Goal: Transaction & Acquisition: Purchase product/service

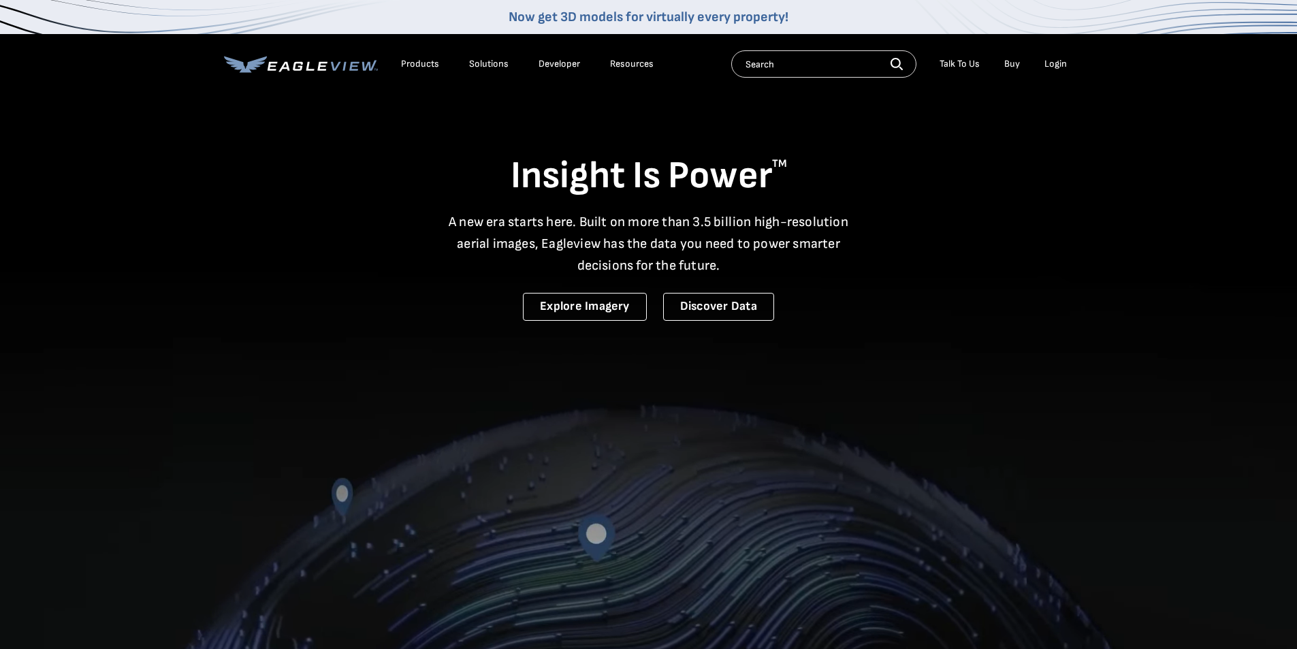
click at [1050, 65] on div "Login" at bounding box center [1055, 64] width 22 height 12
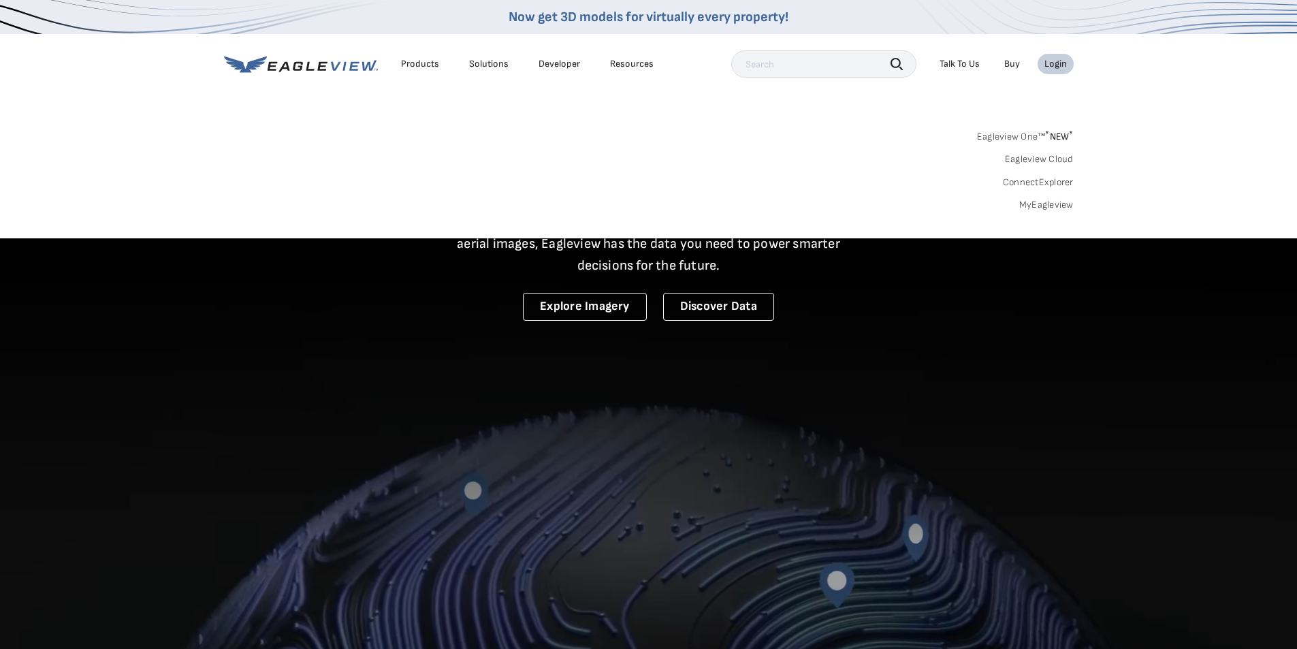
click at [1049, 201] on link "MyEagleview" at bounding box center [1046, 205] width 54 height 12
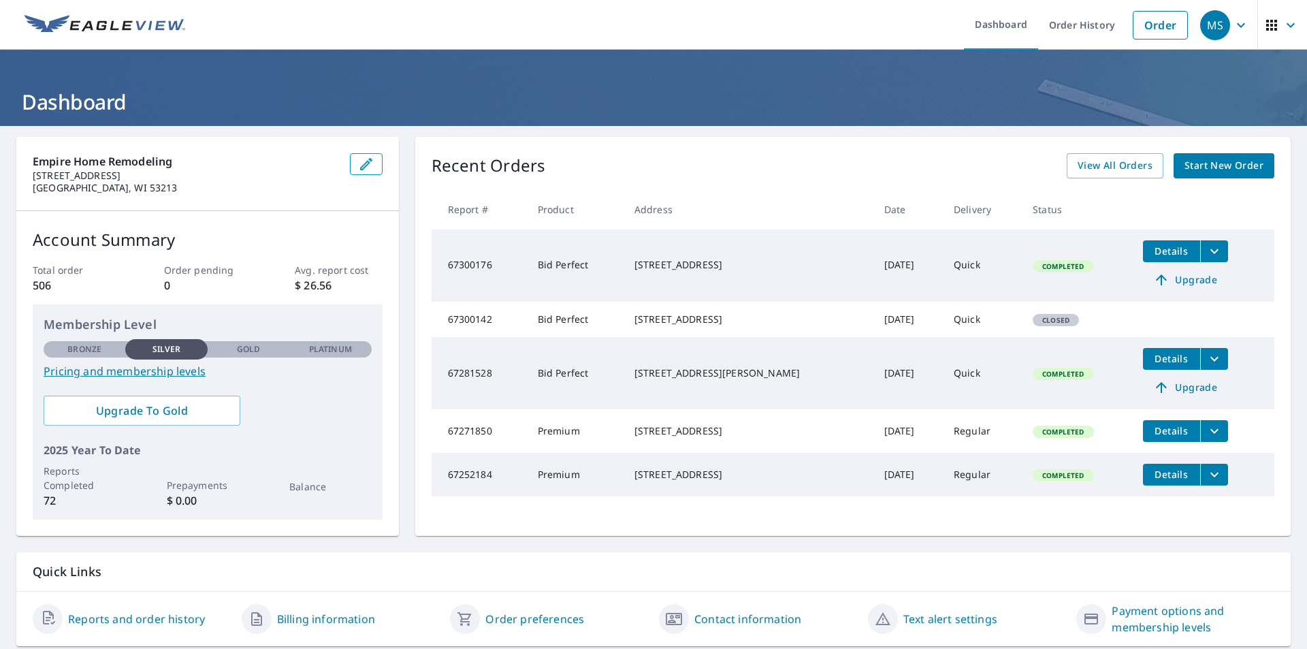
click at [1214, 170] on span "Start New Order" at bounding box center [1223, 165] width 79 height 17
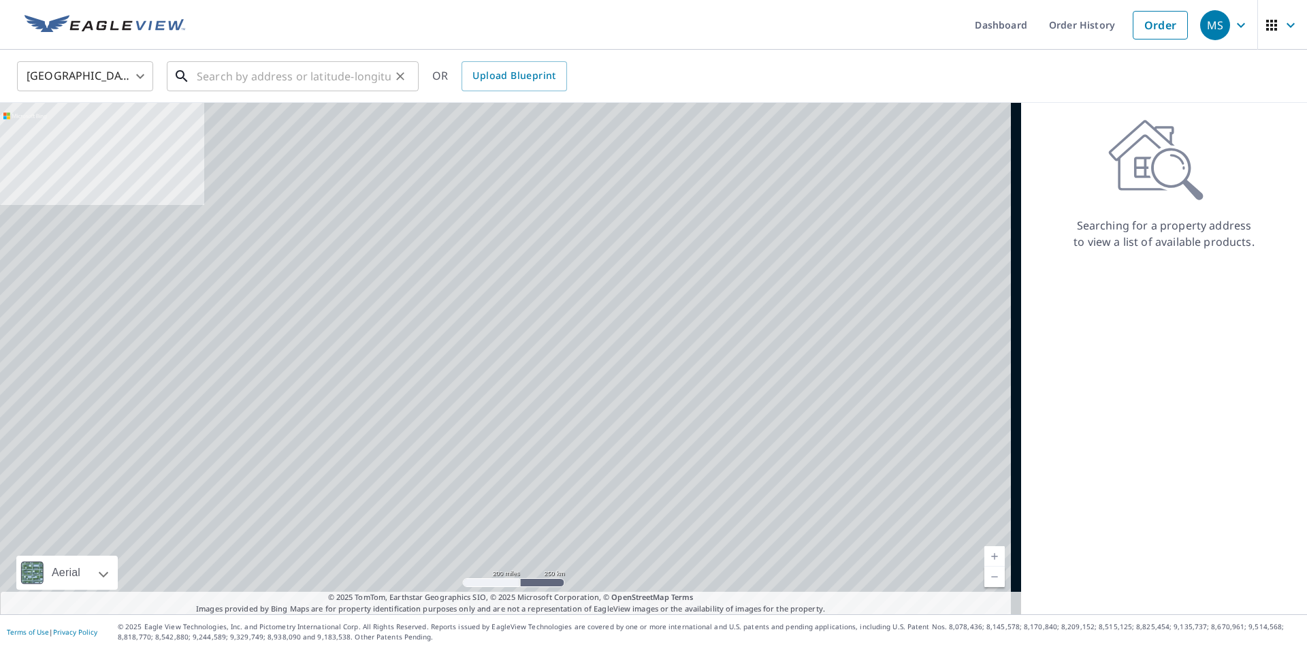
click at [250, 75] on input "text" at bounding box center [294, 76] width 194 height 38
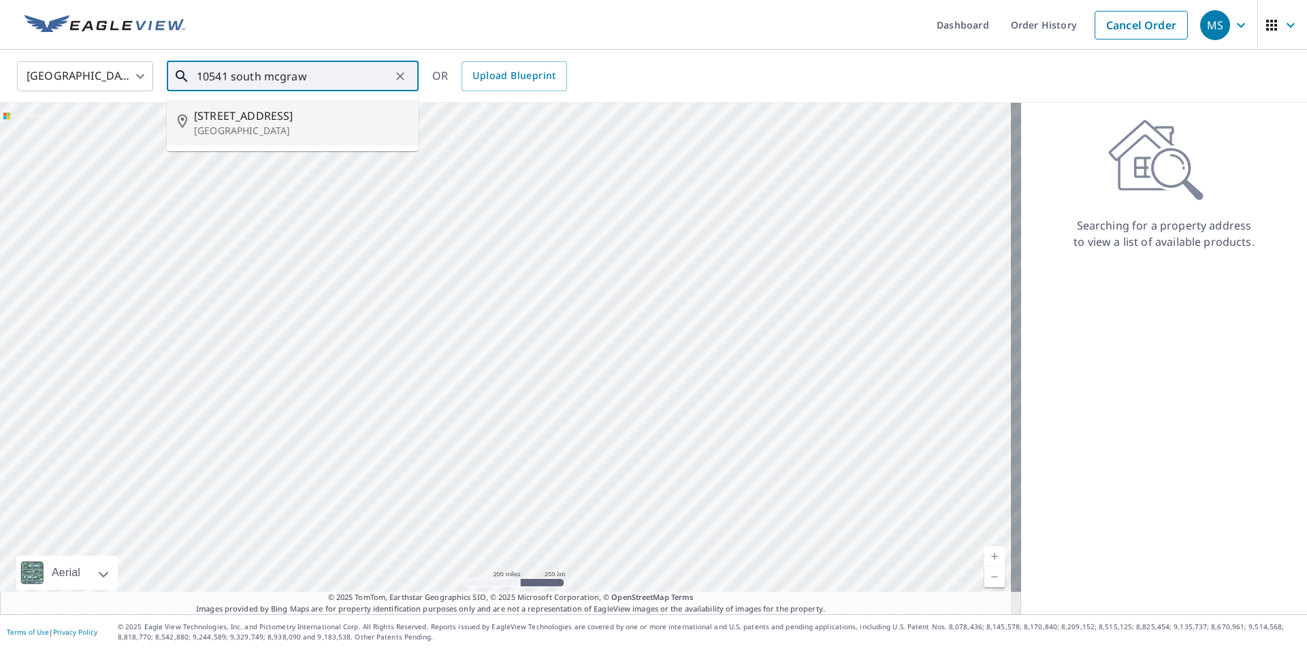
click at [278, 120] on span "10541 S Mcgraw Dr" at bounding box center [301, 116] width 214 height 16
type input "10541 S Mcgraw Dr Oak Creek, WI 53154"
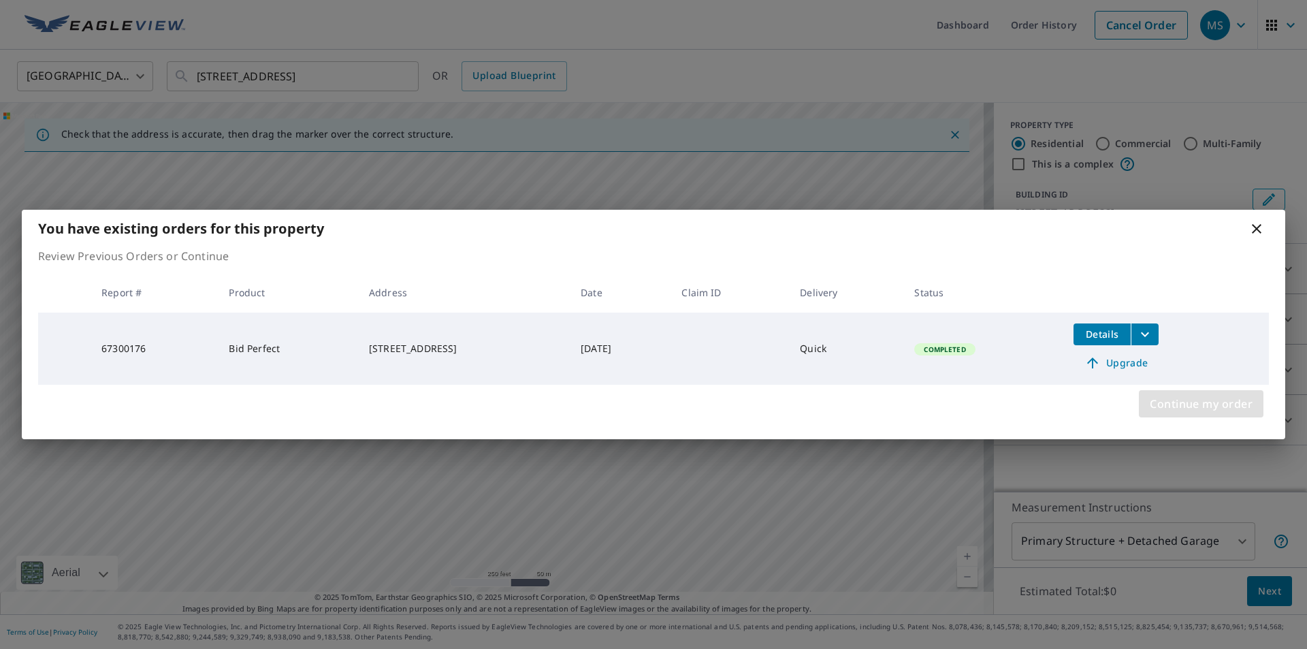
click at [1189, 397] on span "Continue my order" at bounding box center [1201, 403] width 103 height 19
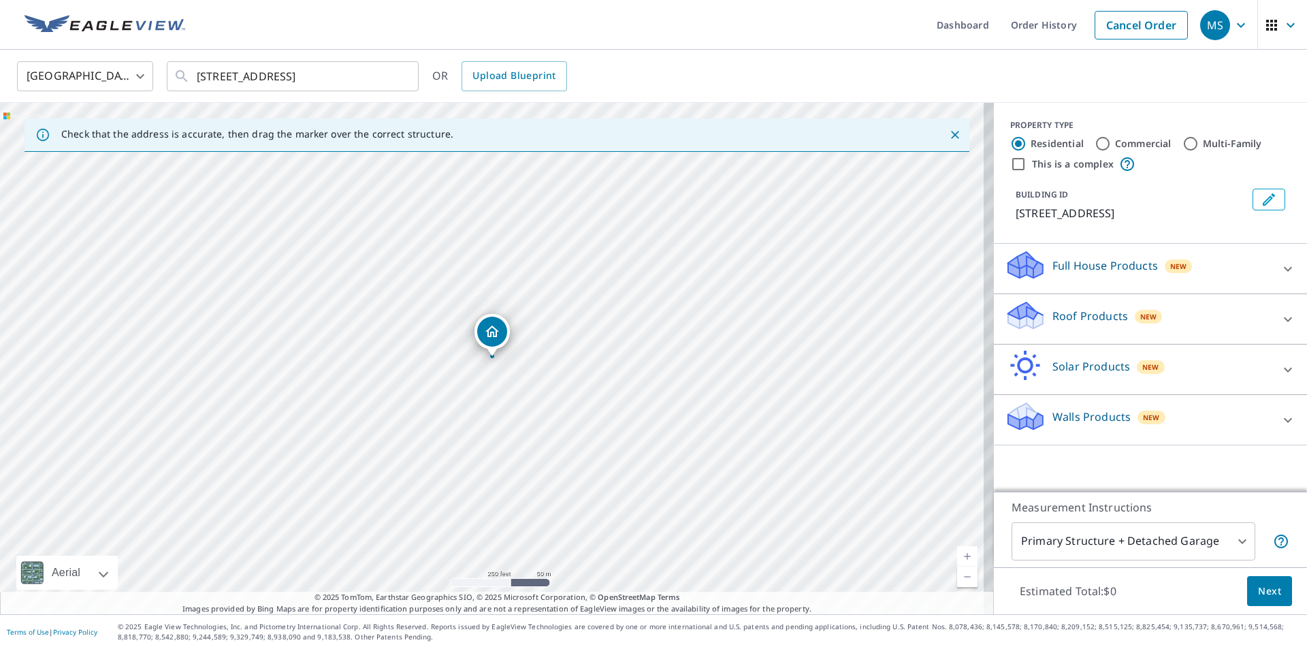
click at [1174, 321] on div "Roof Products New" at bounding box center [1138, 318] width 267 height 39
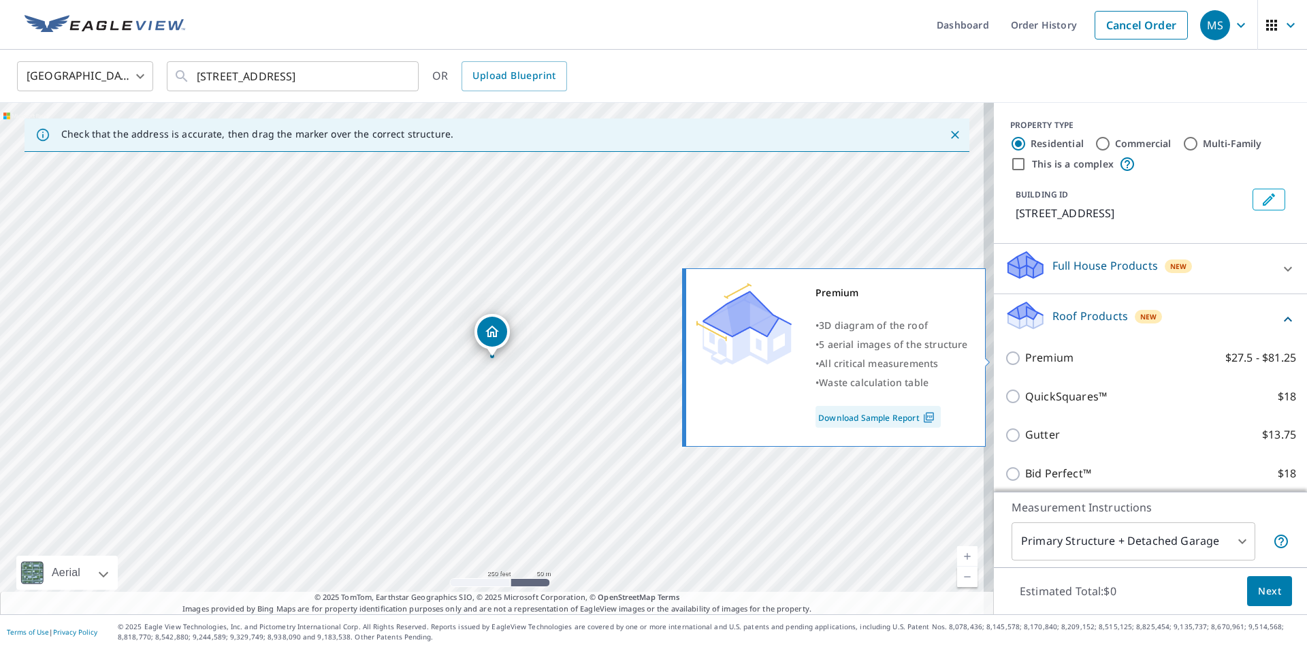
click at [1054, 359] on p "Premium" at bounding box center [1049, 357] width 48 height 17
click at [1025, 359] on input "Premium $27.5 - $81.25" at bounding box center [1015, 358] width 20 height 16
checkbox input "true"
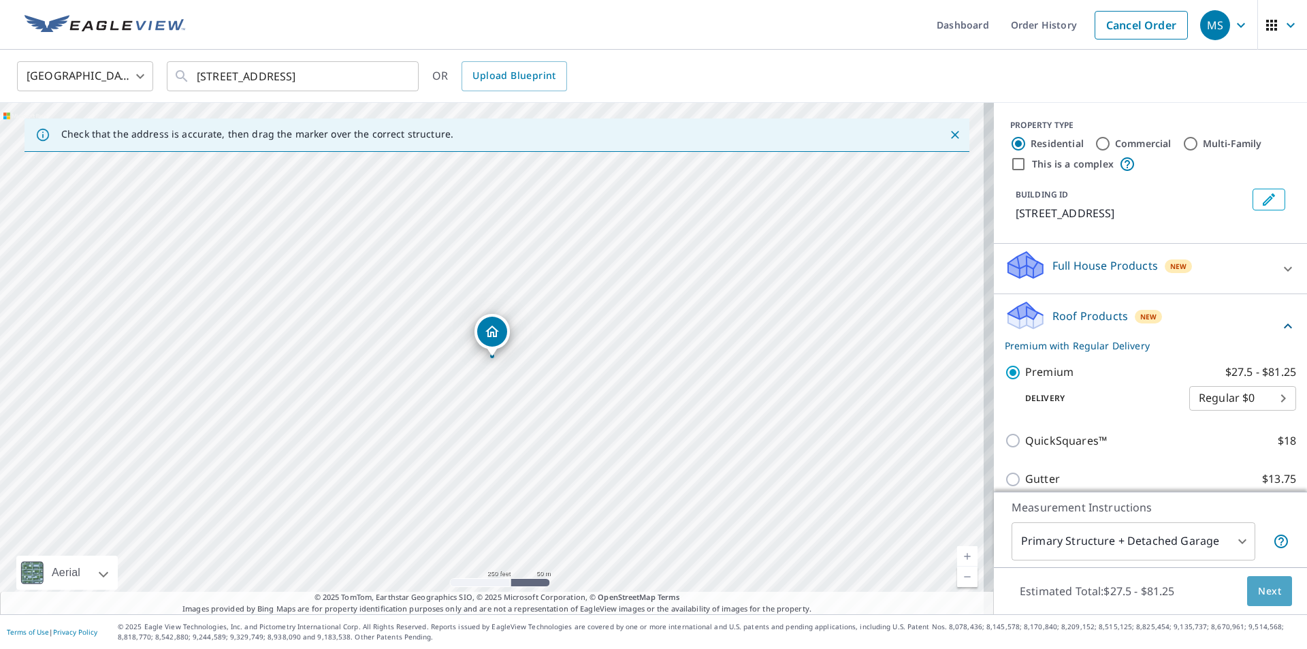
click at [1258, 591] on span "Next" at bounding box center [1269, 591] width 23 height 17
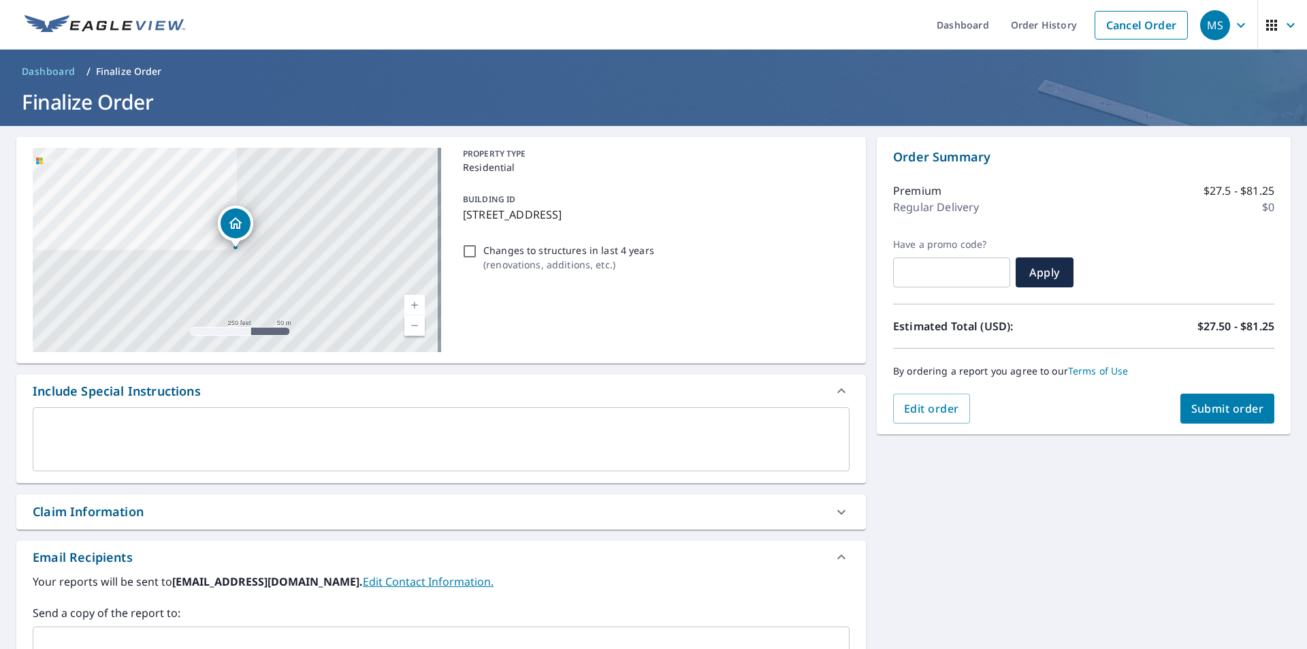
scroll to position [136, 0]
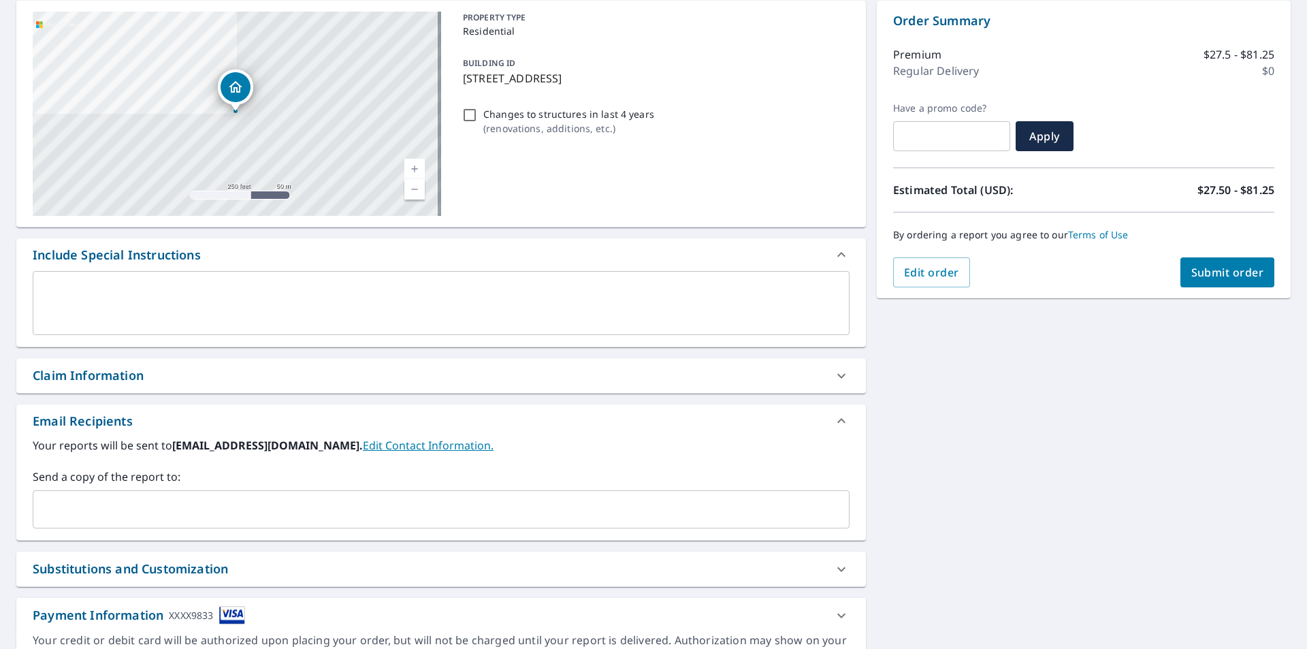
click at [260, 511] on input "text" at bounding box center [431, 509] width 784 height 26
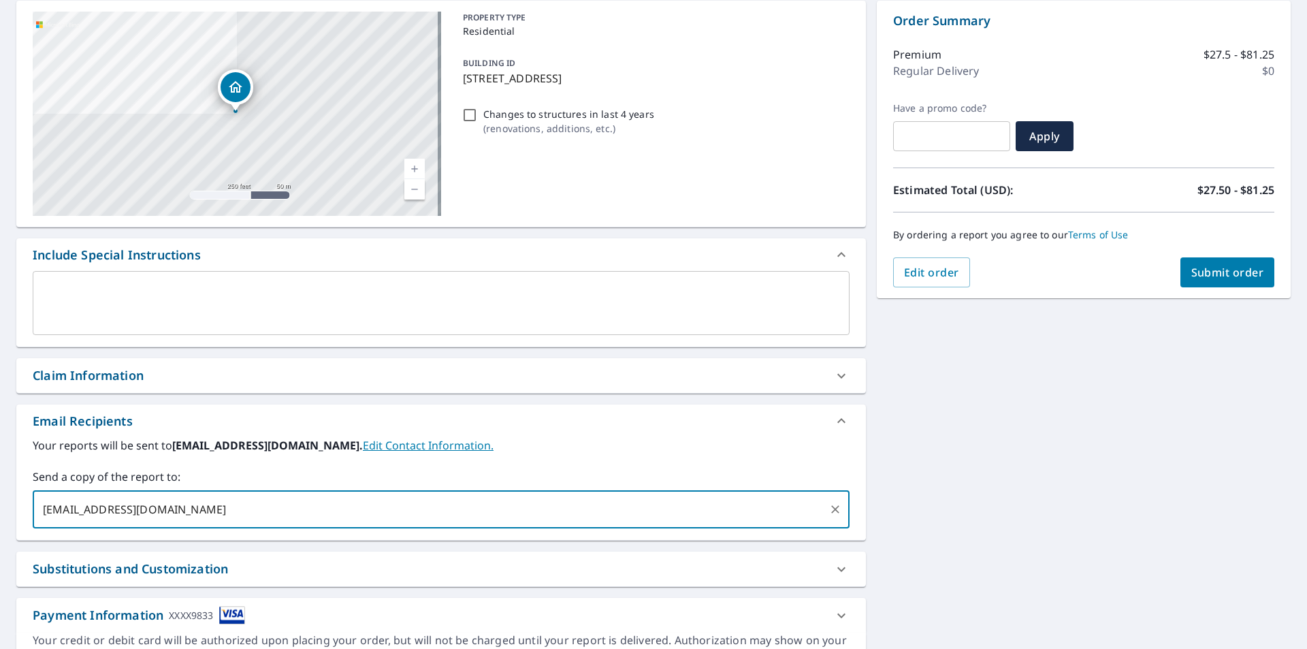
type input "megand@empirehomeremodeling.com"
type input "rickt@empirehomeremodeling.com"
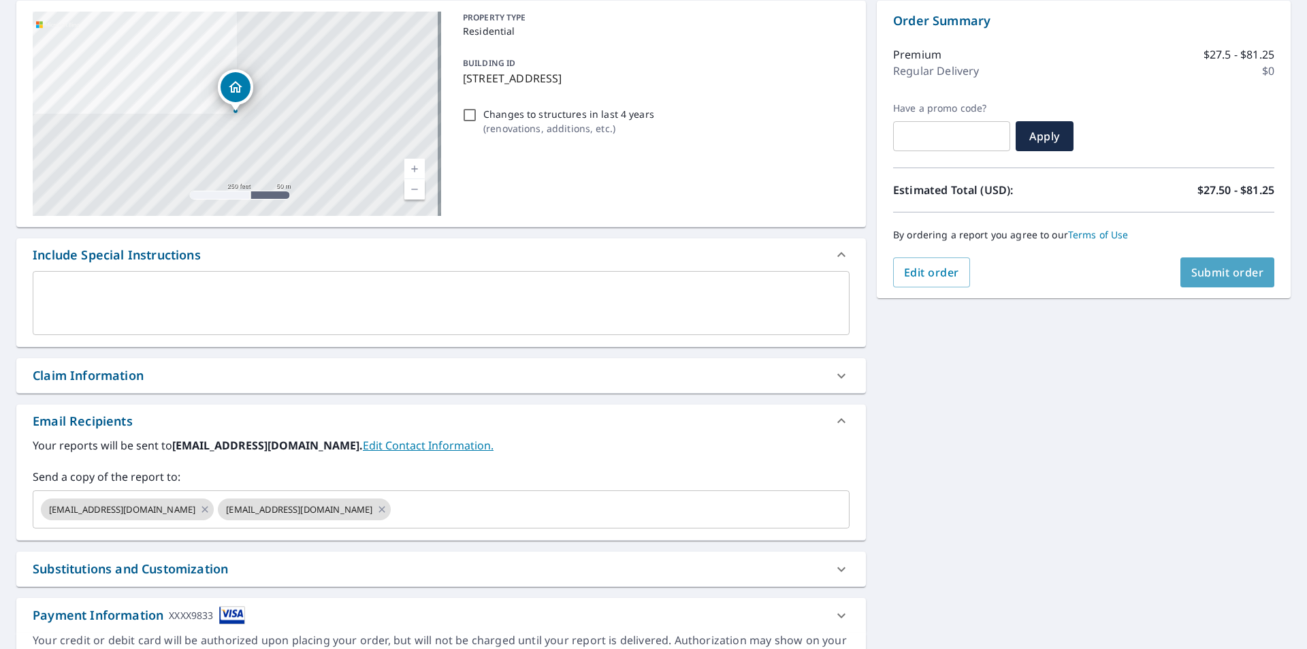
click at [1241, 279] on span "Submit order" at bounding box center [1227, 272] width 73 height 15
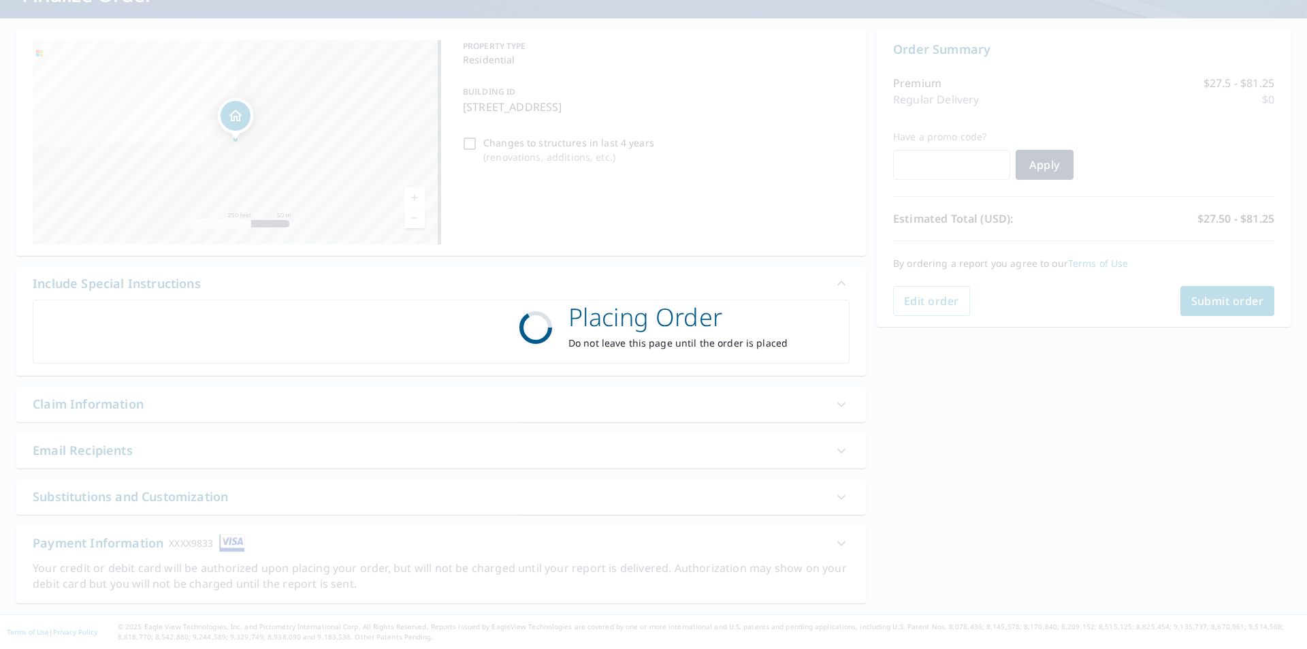
scroll to position [108, 0]
